Goal: Check status

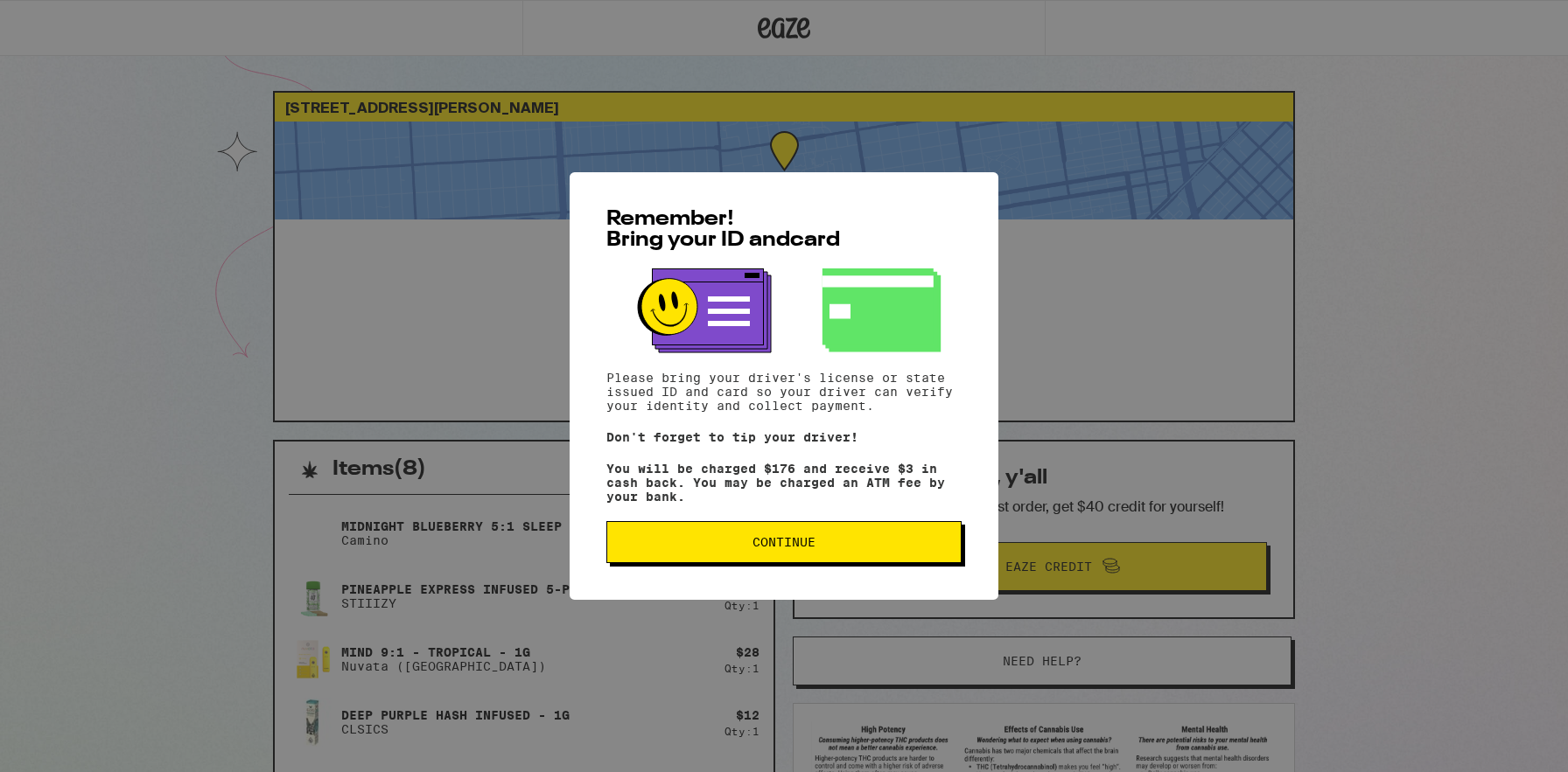
click at [718, 548] on span "Continue" at bounding box center [784, 542] width 325 height 12
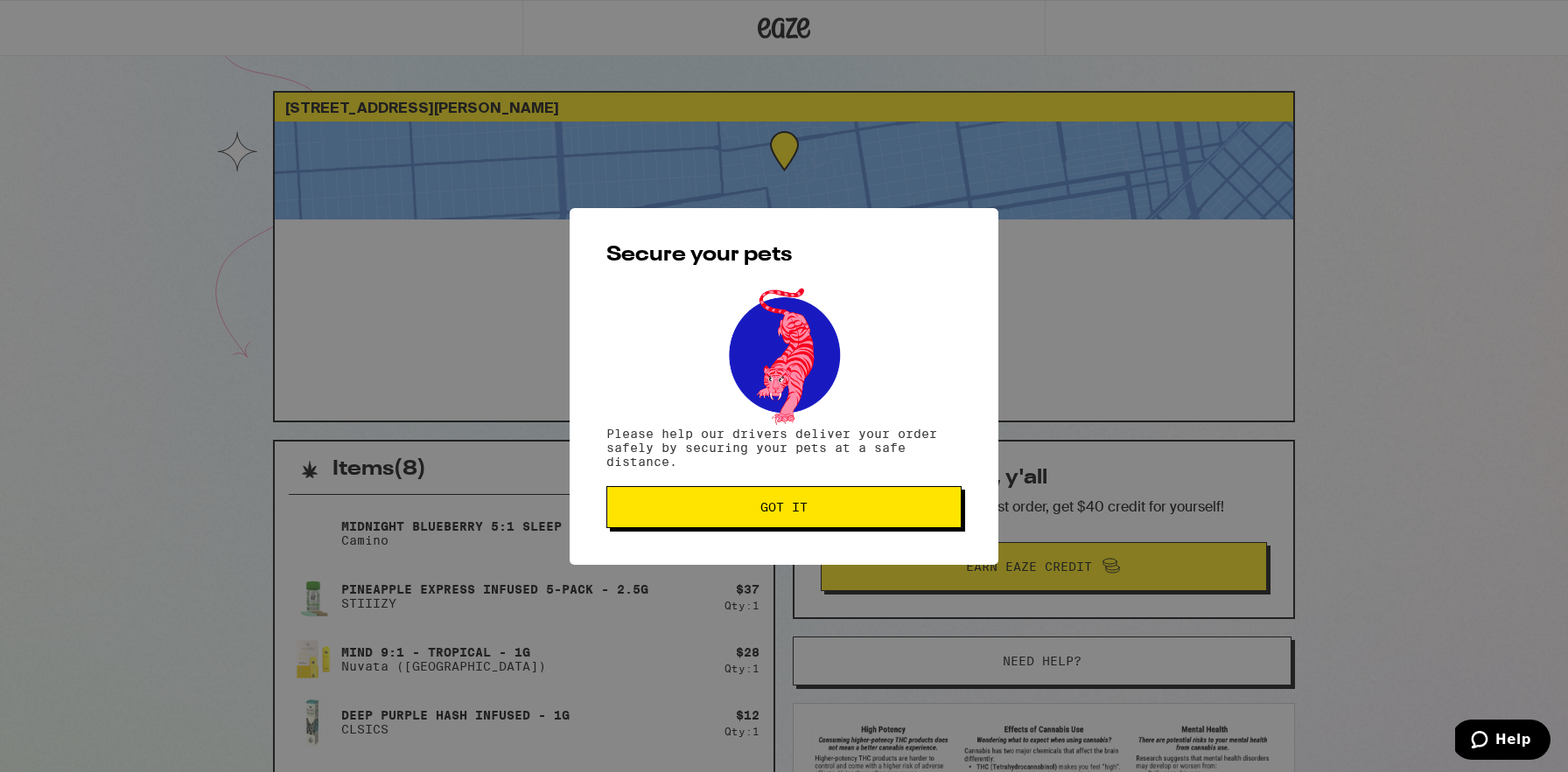
click at [724, 520] on button "Got it" at bounding box center [784, 507] width 356 height 42
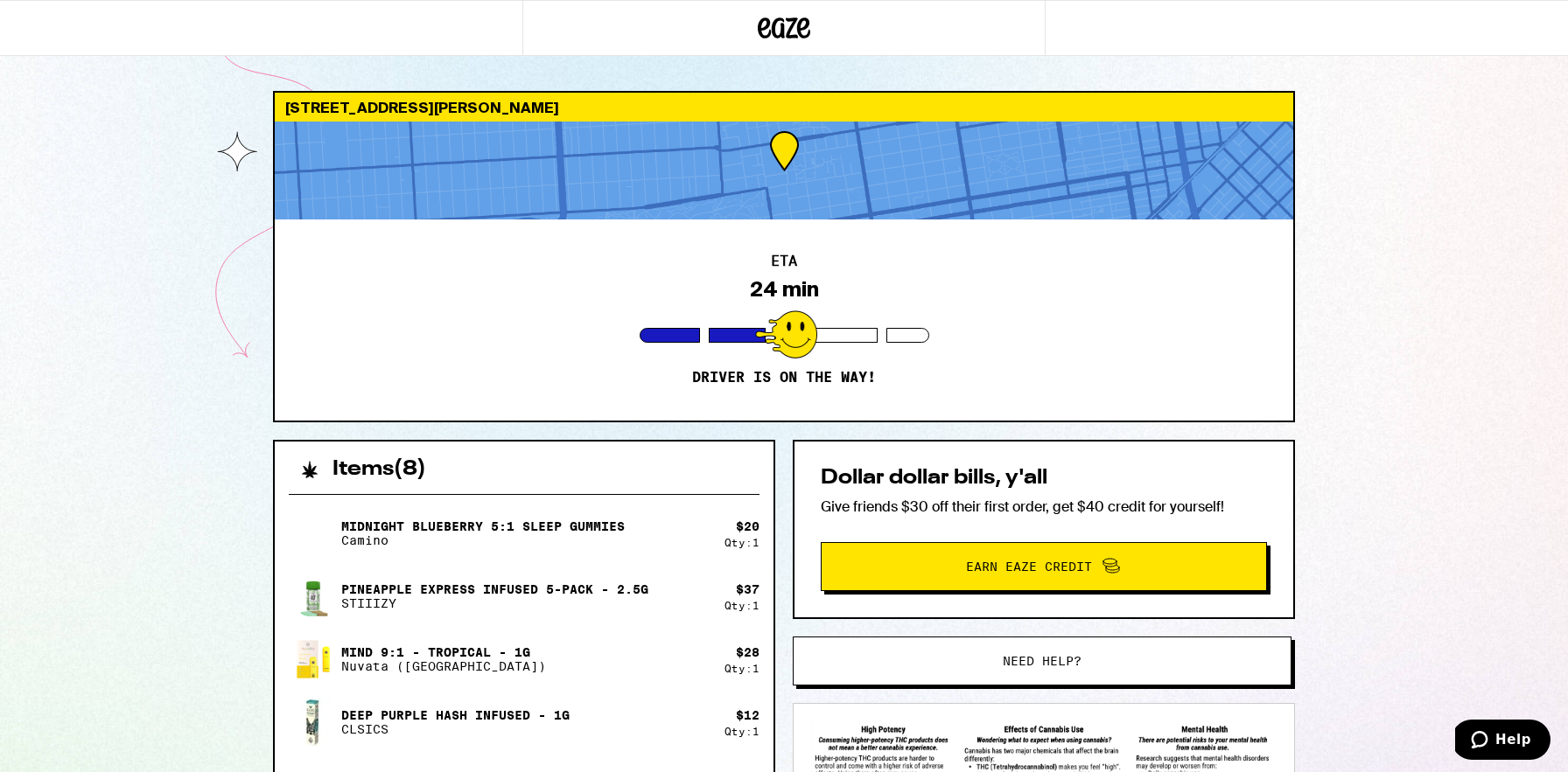
click at [1413, 161] on div "[STREET_ADDRESS][PERSON_NAME] ETA 24 min Driver is on the way! Items ( 8 ) Midn…" at bounding box center [784, 684] width 1568 height 1369
